Goal: Information Seeking & Learning: Learn about a topic

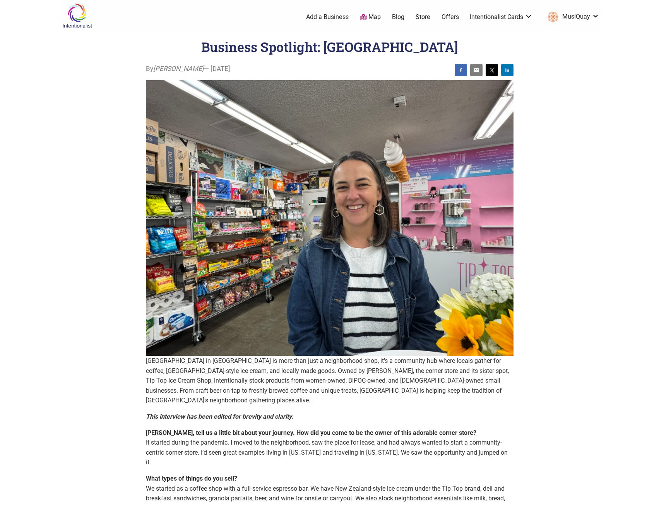
click at [451, 19] on link "Offers" at bounding box center [450, 17] width 17 height 9
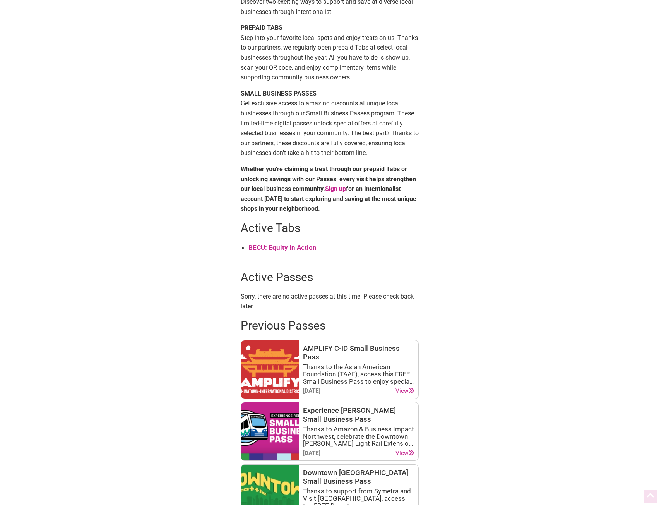
scroll to position [155, 0]
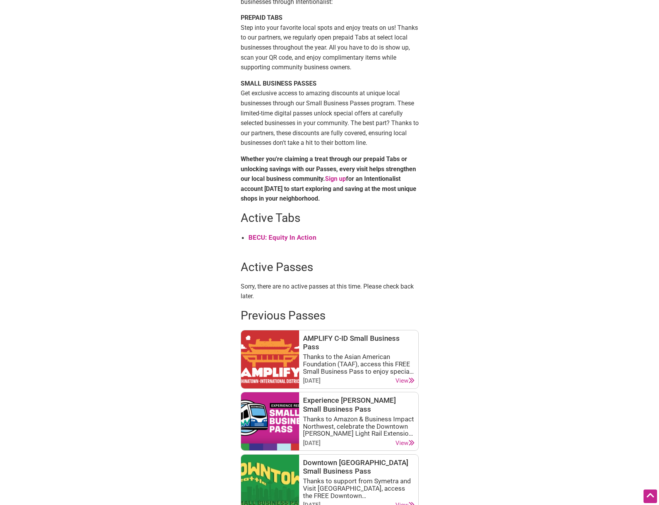
click at [293, 236] on strong "BECU: Equity In Action" at bounding box center [282, 237] width 68 height 8
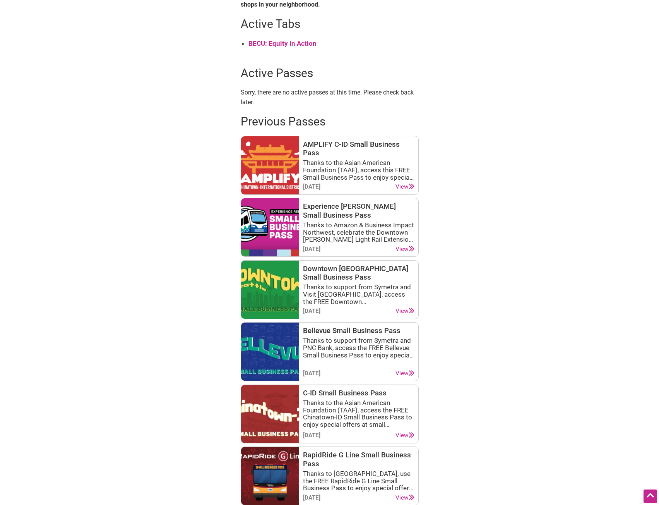
scroll to position [348, 0]
click at [409, 187] on icon at bounding box center [412, 187] width 6 height 6
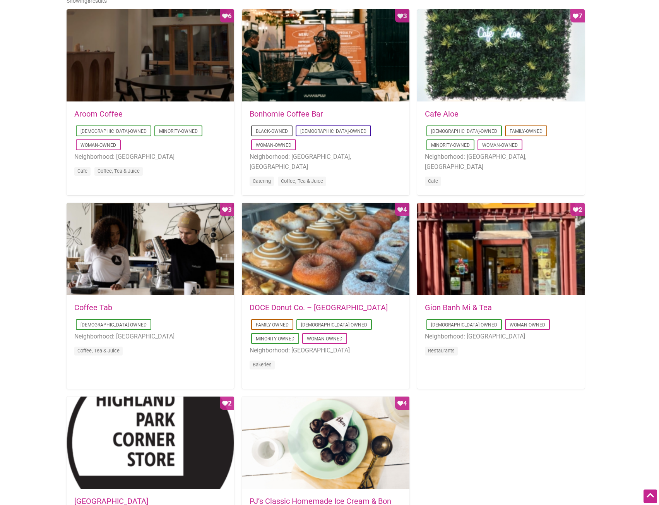
scroll to position [387, 0]
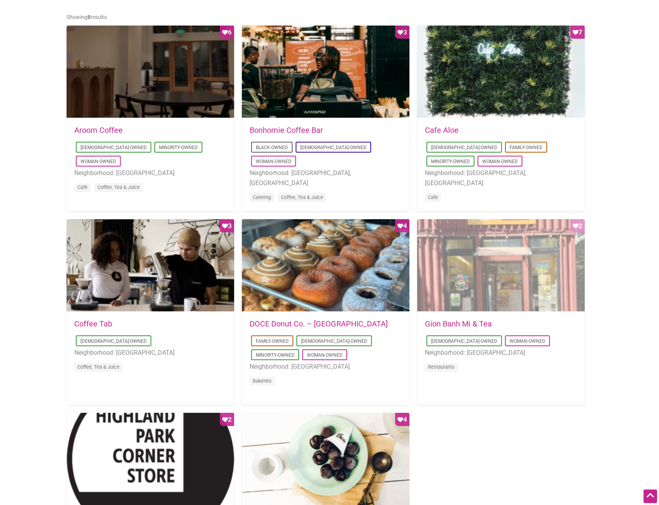
click at [543, 267] on div "Favorite Count 2" at bounding box center [501, 265] width 168 height 93
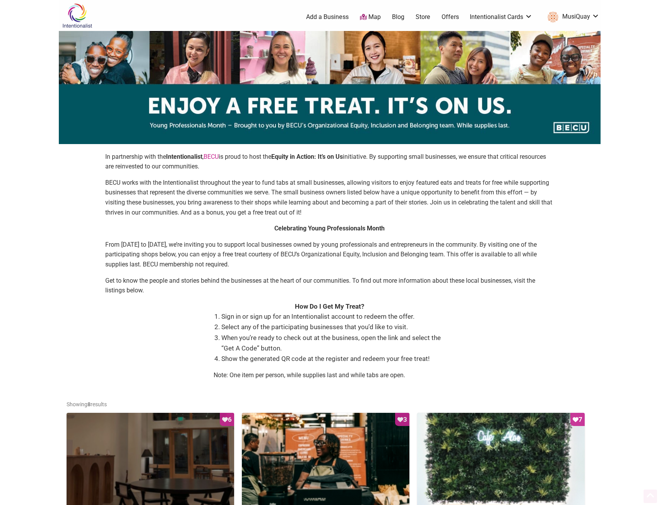
scroll to position [387, 0]
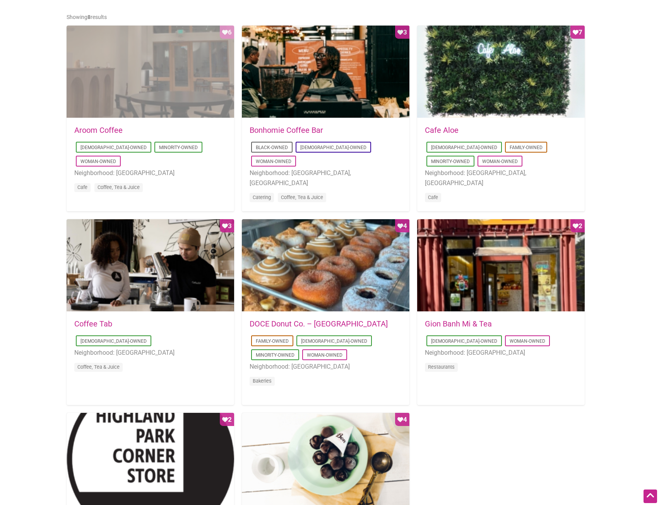
click at [113, 86] on div "Favorite Count 6" at bounding box center [151, 72] width 168 height 93
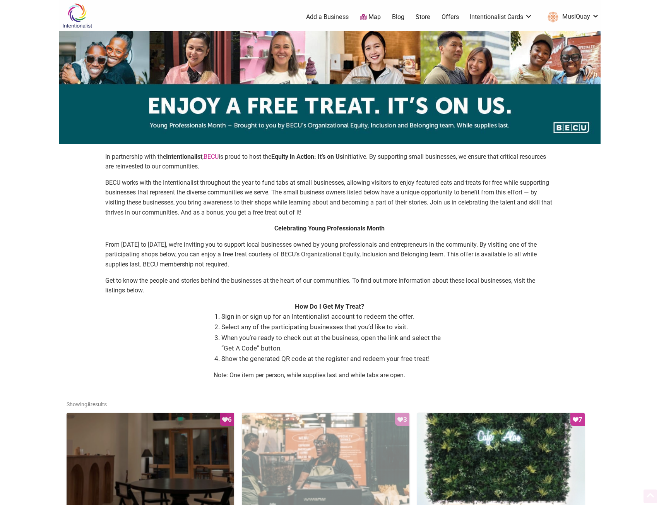
scroll to position [387, 0]
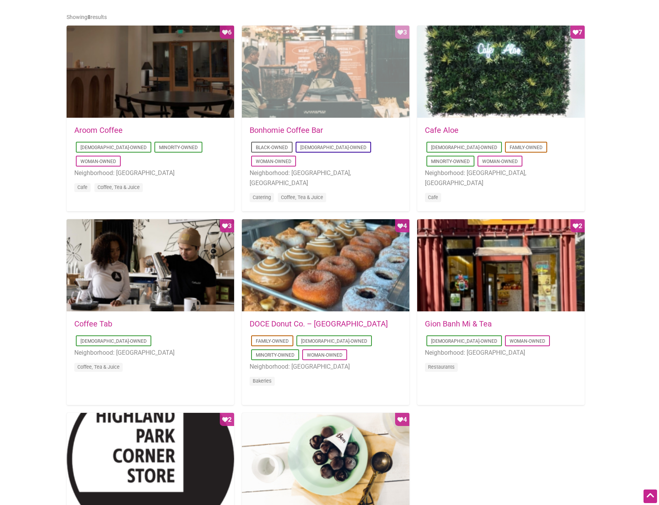
click at [308, 86] on div "Favorite Count 3" at bounding box center [326, 72] width 168 height 93
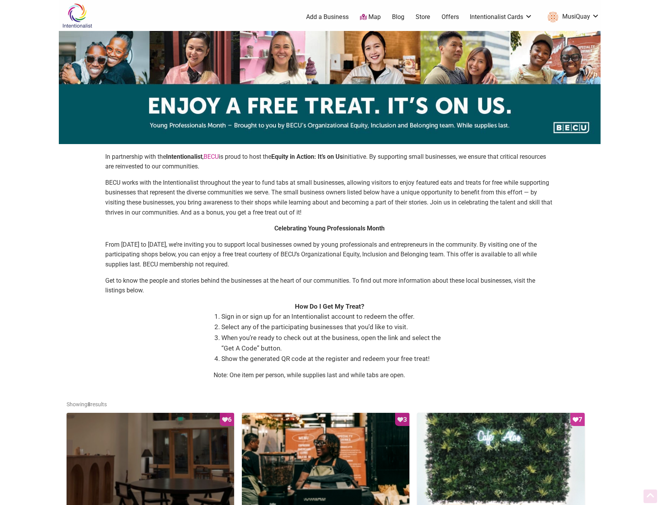
scroll to position [387, 0]
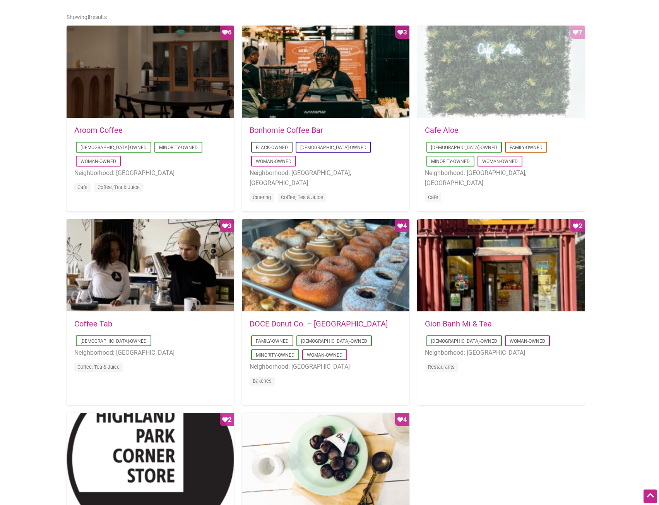
click at [450, 77] on div "Favorite Count 7" at bounding box center [501, 72] width 168 height 93
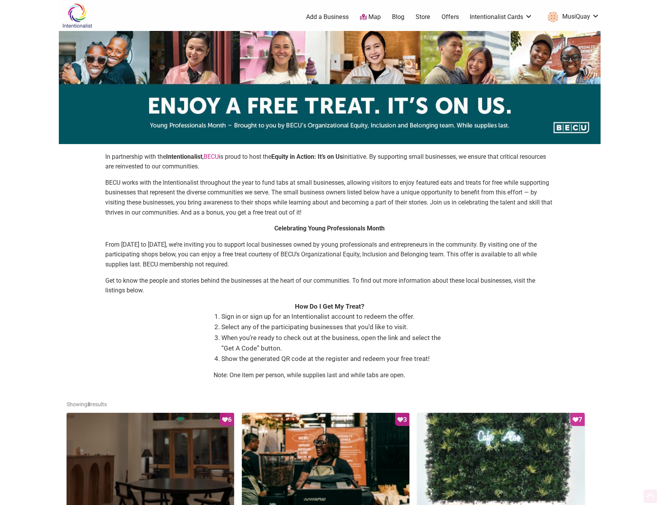
scroll to position [387, 0]
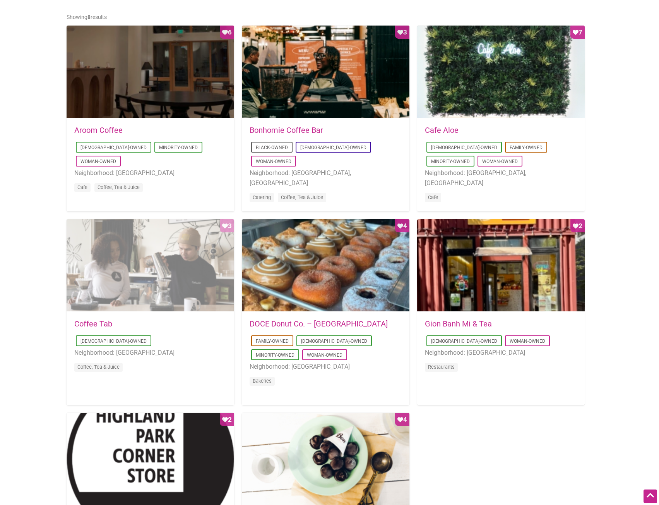
click at [136, 260] on div "Favorite Count 3" at bounding box center [151, 265] width 168 height 93
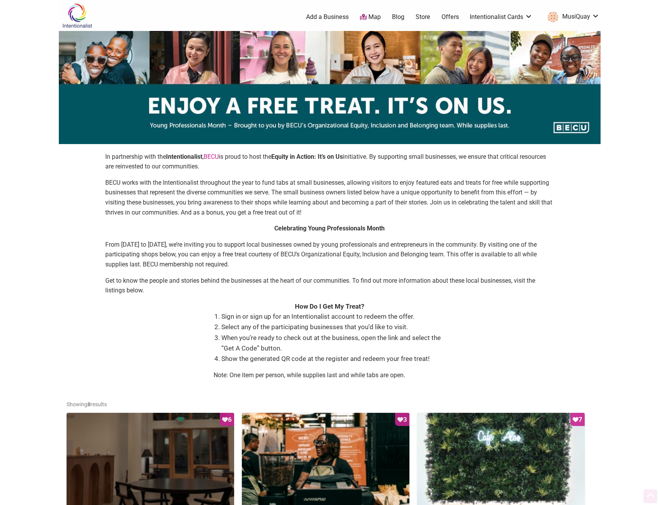
scroll to position [387, 0]
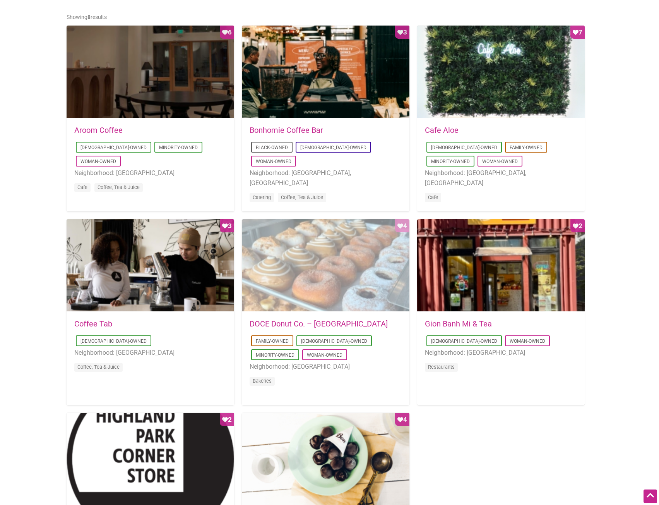
click at [338, 264] on div "Favorite Count 4" at bounding box center [326, 265] width 168 height 93
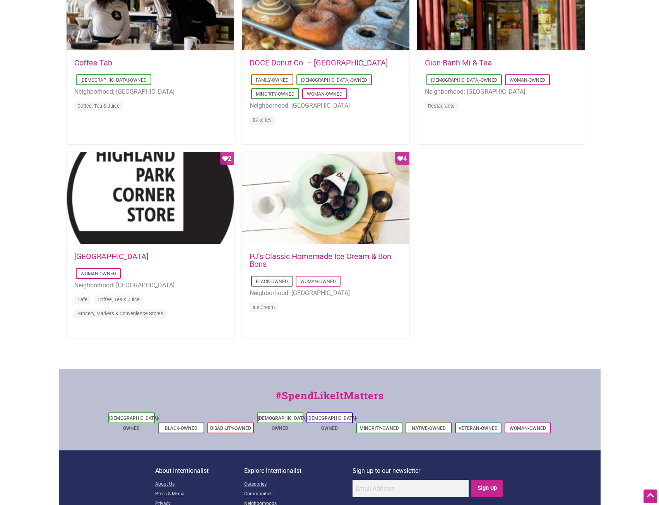
scroll to position [696, 0]
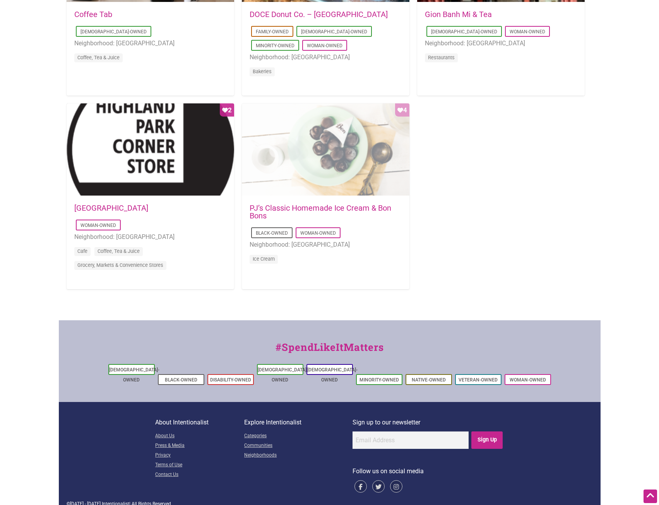
click at [322, 151] on div "Favorite Count 4" at bounding box center [326, 149] width 168 height 93
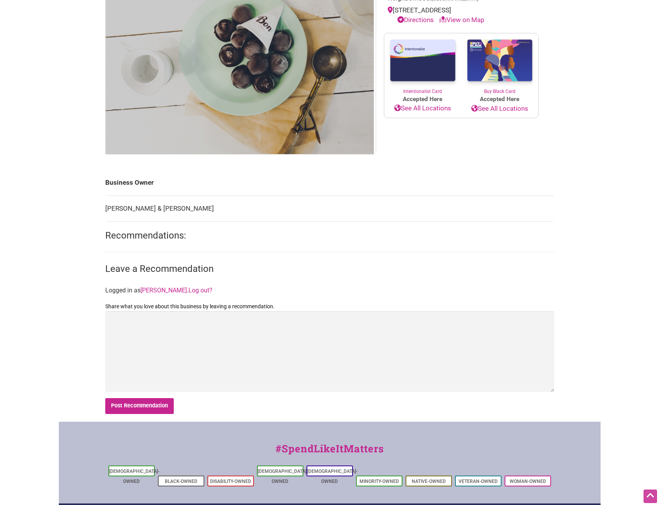
scroll to position [155, 0]
